Goal: Task Accomplishment & Management: Complete application form

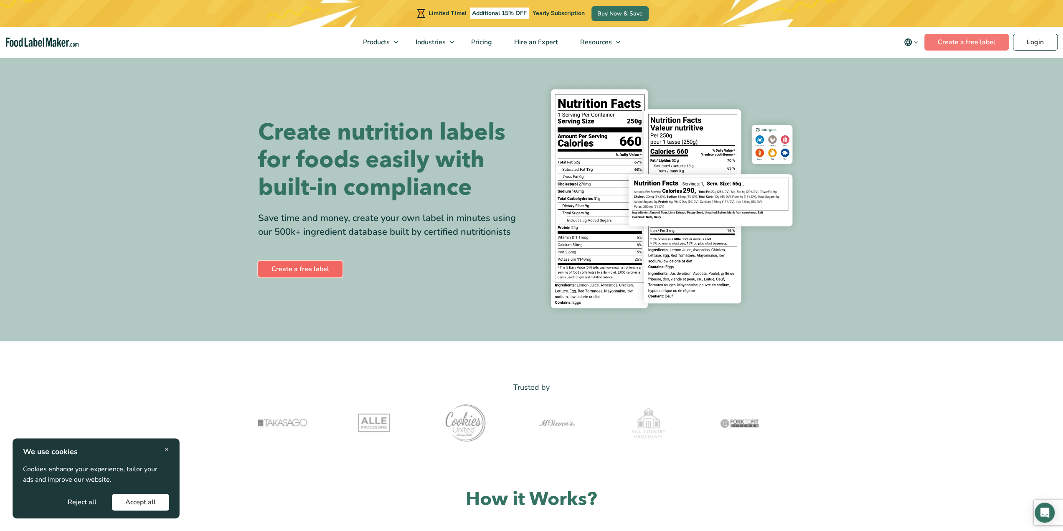
click at [315, 270] on link "Create a free label" at bounding box center [300, 269] width 84 height 17
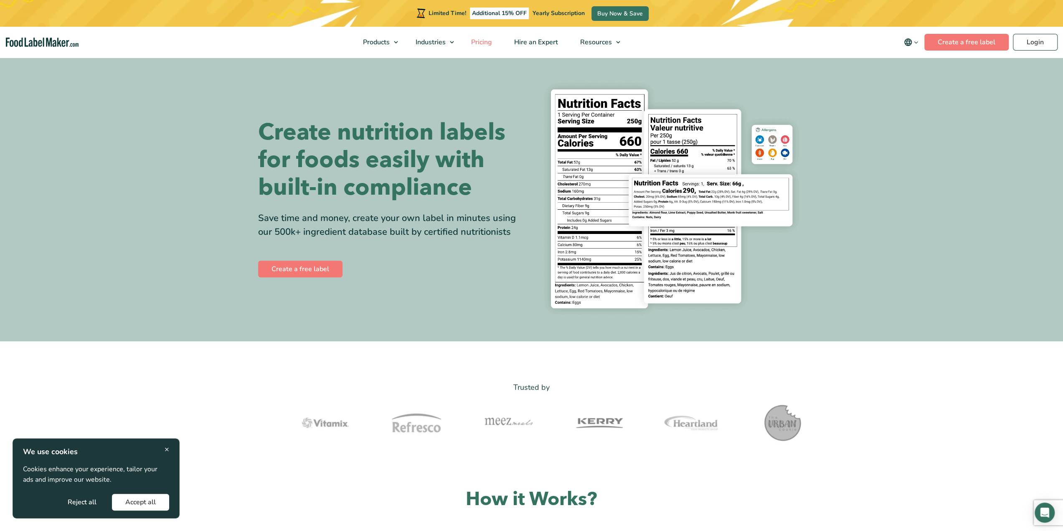
click at [489, 39] on span "Pricing" at bounding box center [480, 42] width 24 height 9
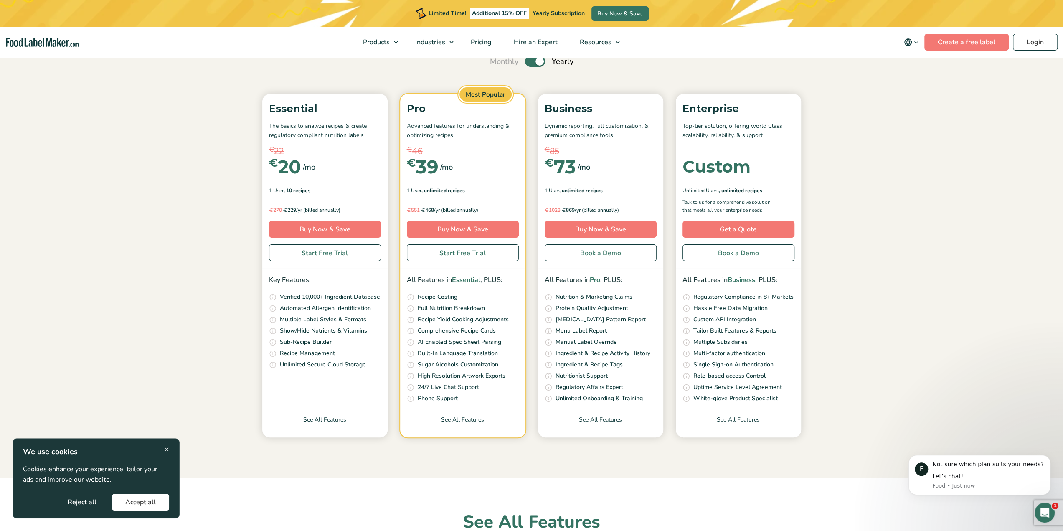
drag, startPoint x: 439, startPoint y: 253, endPoint x: 427, endPoint y: 261, distance: 15.0
click at [427, 261] on div "Pro Advanced features for understanding & optimizing recipes € 46 € 39 /mo € 69…" at bounding box center [462, 181] width 125 height 174
click at [492, 254] on link "Start Free Trial" at bounding box center [463, 252] width 112 height 17
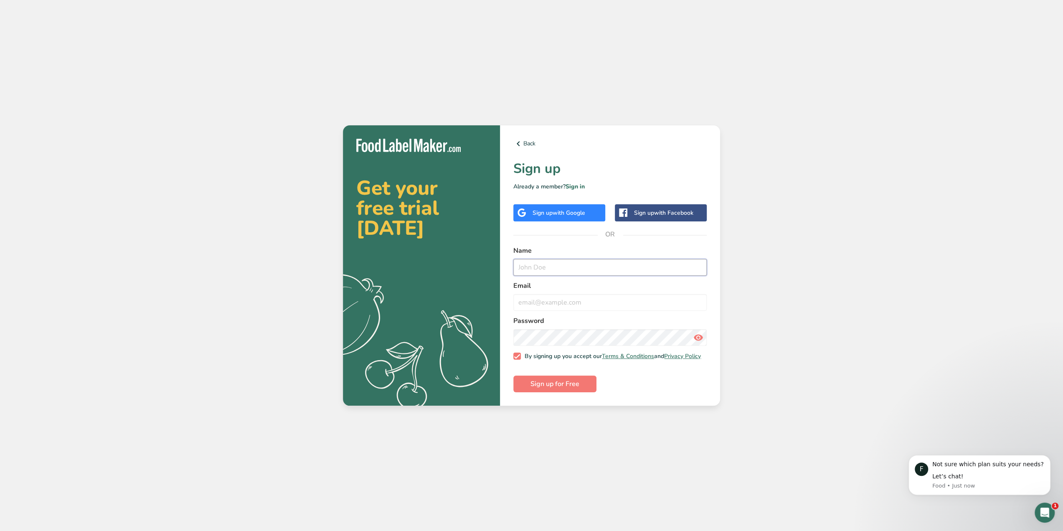
click at [550, 262] on input "text" at bounding box center [609, 267] width 193 height 17
click at [549, 263] on input "Filip" at bounding box center [609, 267] width 193 height 17
type input "Filip Motyčk"
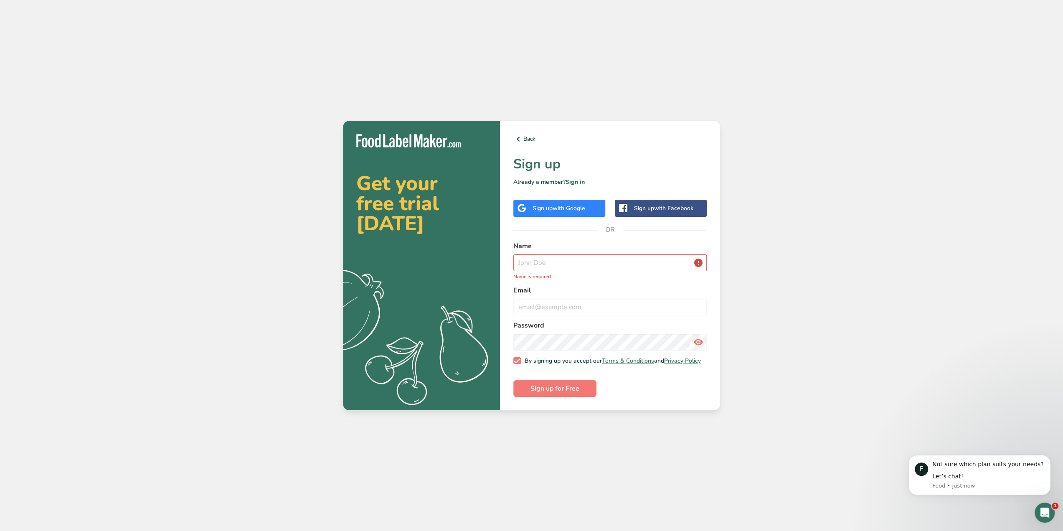
click at [567, 204] on span "with Google" at bounding box center [569, 208] width 33 height 8
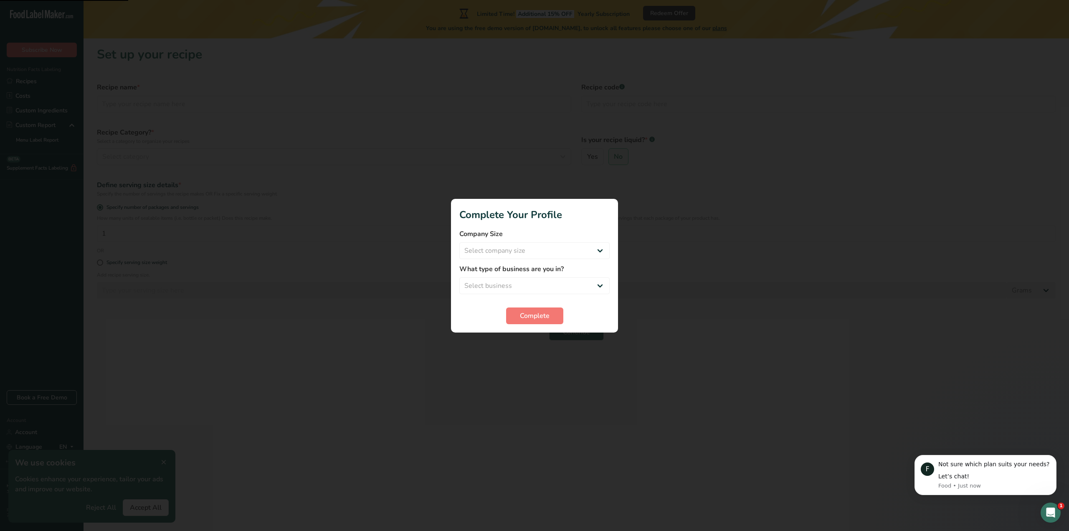
click at [515, 263] on form "Company Size Select company size Fewer than 10 Employees 10 to 50 Employees 51 …" at bounding box center [534, 276] width 150 height 95
click at [516, 253] on select "Select company size Fewer than 10 Employees 10 to 50 Employees 51 to 500 Employ…" at bounding box center [534, 250] width 150 height 17
select select "2"
click at [459, 242] on select "Select company size Fewer than 10 Employees 10 to 50 Employees 51 to 500 Employ…" at bounding box center [534, 250] width 150 height 17
click at [521, 284] on select "Select business Packaged Food Manufacturer Restaurant & Cafe Bakery Meal Plans …" at bounding box center [534, 285] width 150 height 17
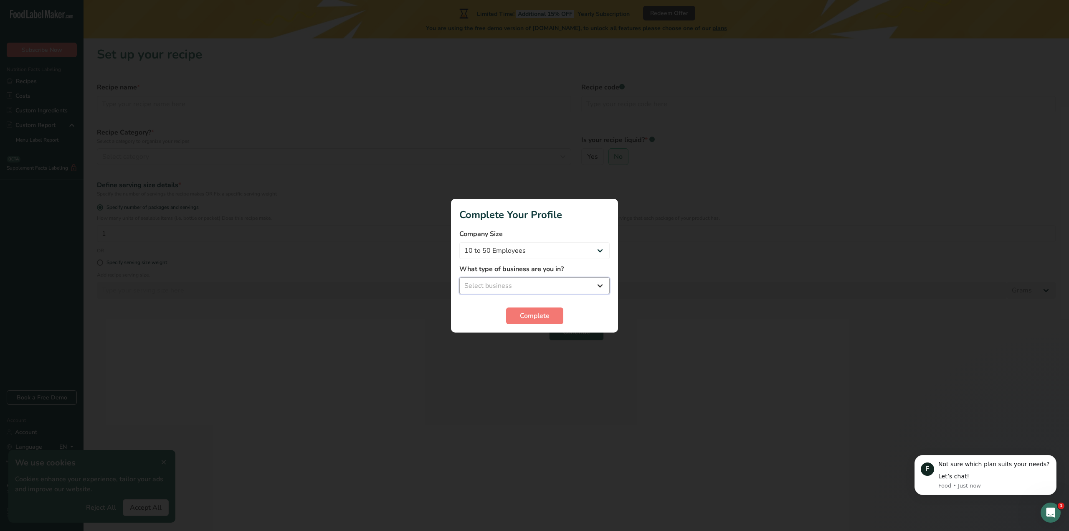
select select "8"
click at [459, 277] on select "Select business Packaged Food Manufacturer Restaurant & Cafe Bakery Meal Plans …" at bounding box center [534, 285] width 150 height 17
click at [535, 284] on select "Packaged Food Manufacturer Restaurant & Cafe Bakery Meal Plans & Catering Compa…" at bounding box center [534, 285] width 150 height 17
click at [526, 322] on button "Complete" at bounding box center [534, 315] width 57 height 17
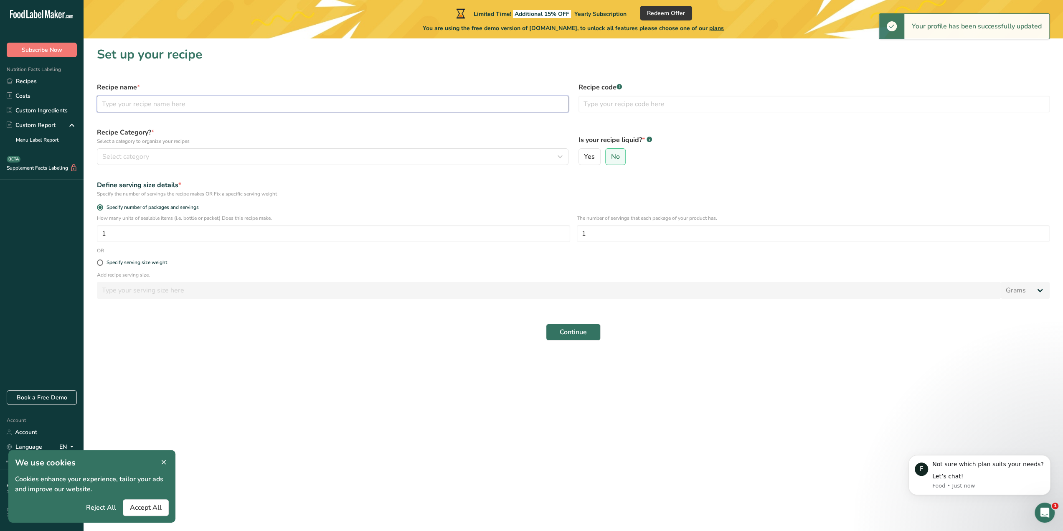
click at [137, 105] on input "text" at bounding box center [333, 104] width 472 height 17
type input "ABC"
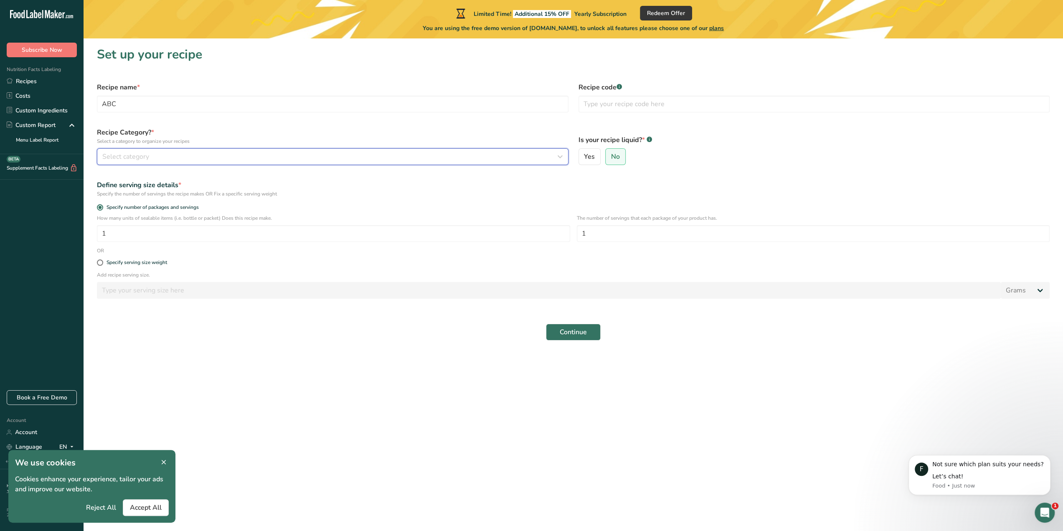
click at [156, 157] on div "Select category" at bounding box center [330, 157] width 456 height 10
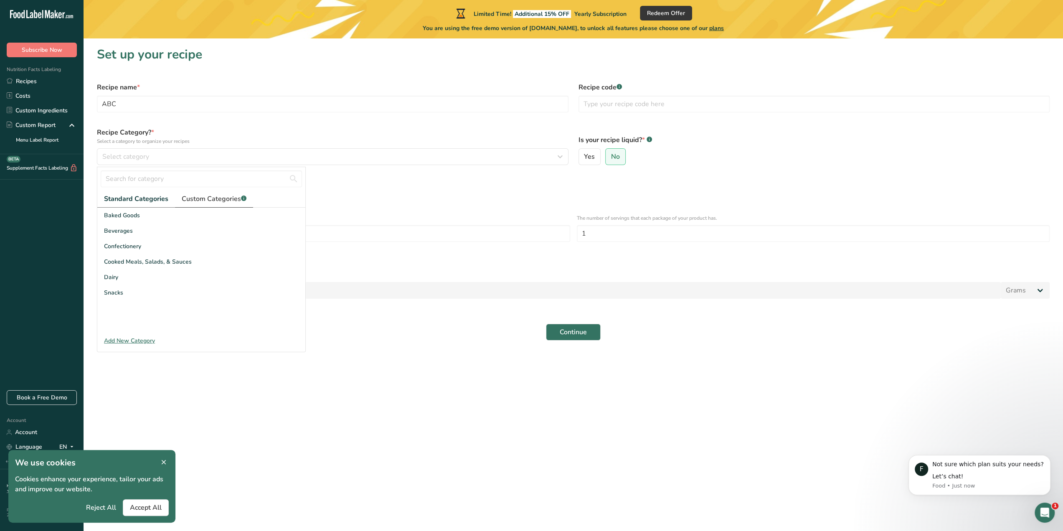
click at [200, 198] on span "Custom Categories .a-a{fill:#347362;}.b-a{fill:#fff;}" at bounding box center [214, 199] width 65 height 10
click at [136, 197] on span "Standard Categories" at bounding box center [135, 199] width 63 height 10
click at [139, 175] on input "text" at bounding box center [201, 178] width 201 height 17
type input "suppl"
click at [119, 339] on div "Add New Category" at bounding box center [201, 340] width 208 height 9
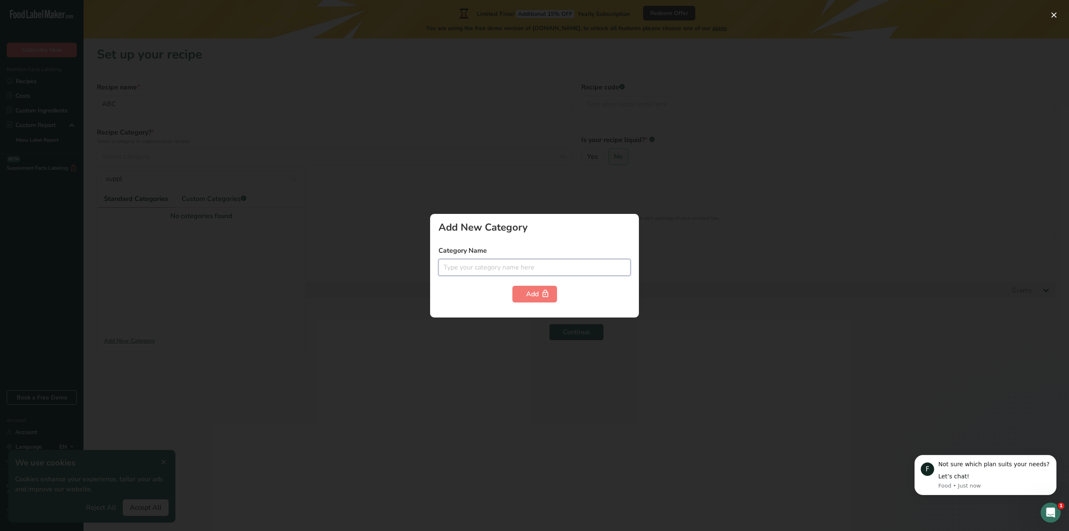
click at [483, 269] on input "text" at bounding box center [535, 267] width 192 height 17
type input "Dietary Supplements"
click at [505, 301] on div "Add" at bounding box center [535, 294] width 192 height 17
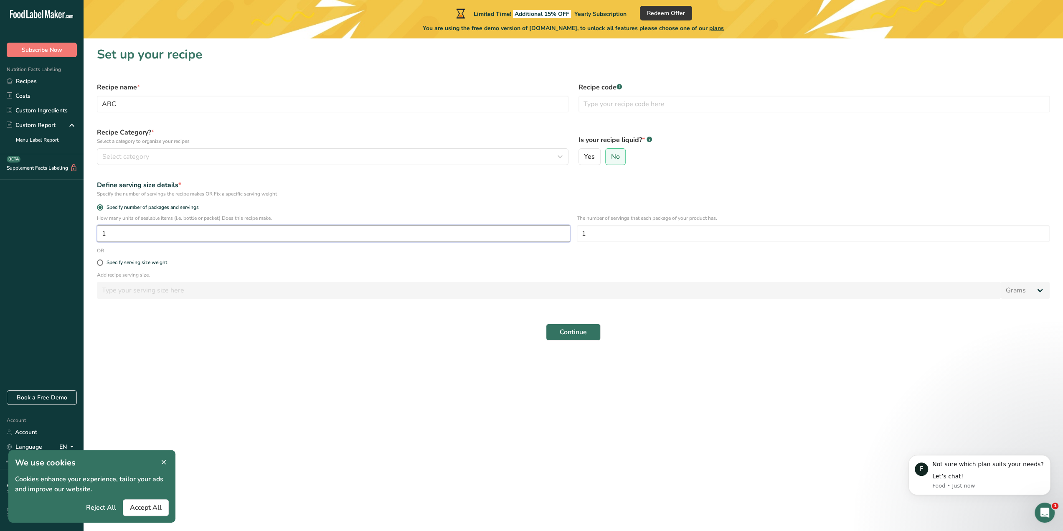
click at [132, 233] on input "1" at bounding box center [333, 233] width 473 height 17
click at [139, 162] on button "Select category" at bounding box center [333, 156] width 472 height 17
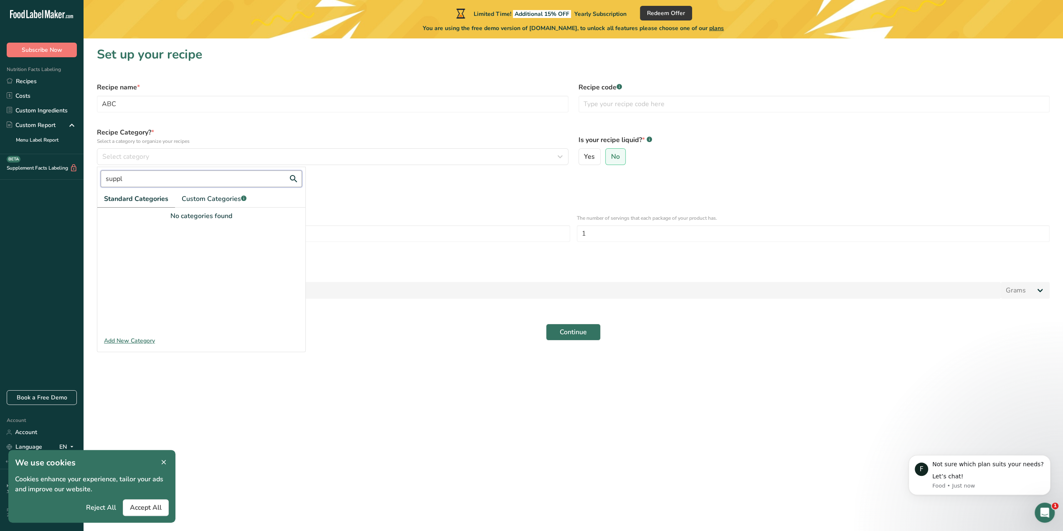
drag, startPoint x: 0, startPoint y: 183, endPoint x: 0, endPoint y: 191, distance: 7.9
click at [0, 191] on div ".a-20{fill:#fff;} Subscribe Now Nutrition Facts Labeling Recipes Costs Custom I…" at bounding box center [531, 265] width 1063 height 531
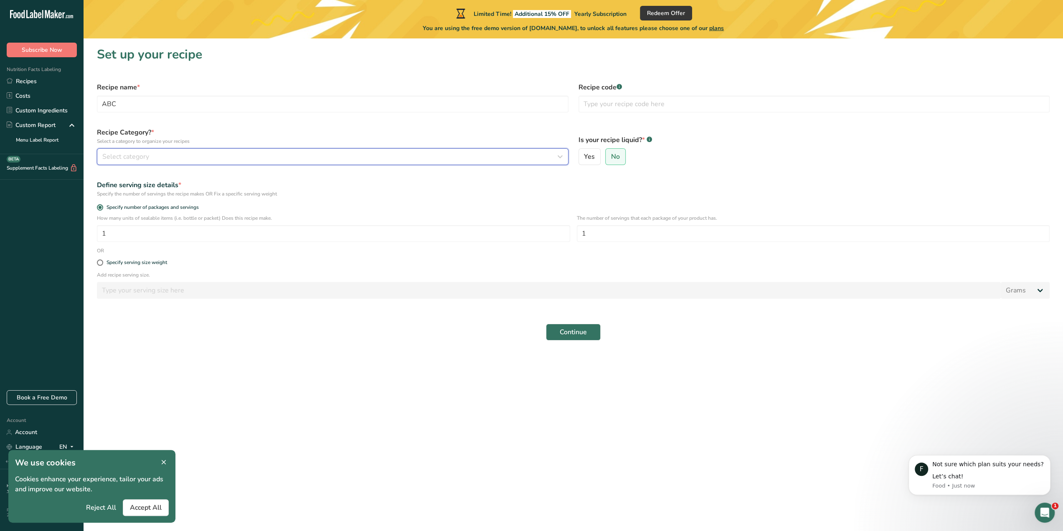
click at [113, 153] on span "Select category" at bounding box center [125, 157] width 47 height 10
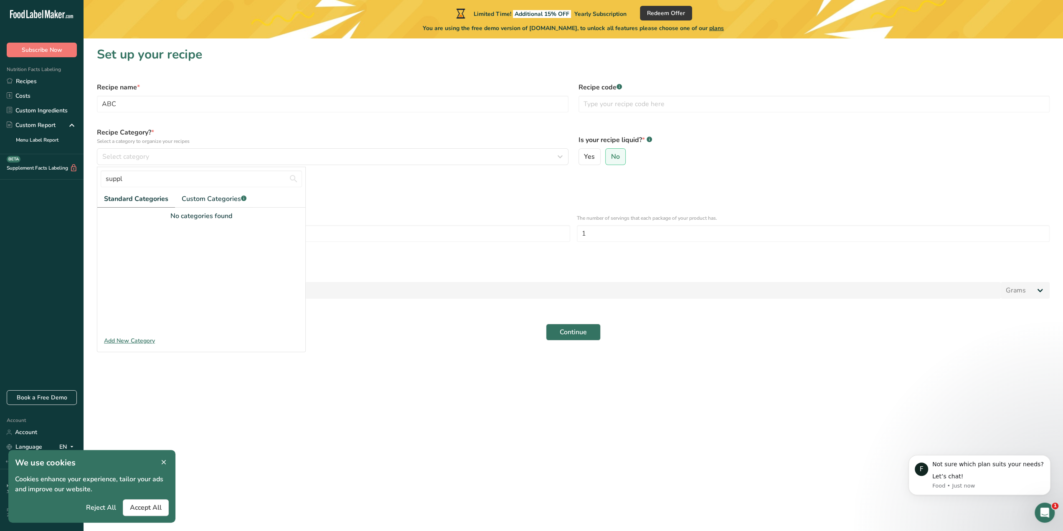
click at [129, 198] on span "Standard Categories" at bounding box center [136, 199] width 64 height 10
click at [131, 180] on input "suppl" at bounding box center [201, 178] width 201 height 17
drag, startPoint x: 130, startPoint y: 180, endPoint x: 117, endPoint y: 180, distance: 13.8
click at [117, 180] on input "suppl" at bounding box center [201, 178] width 201 height 17
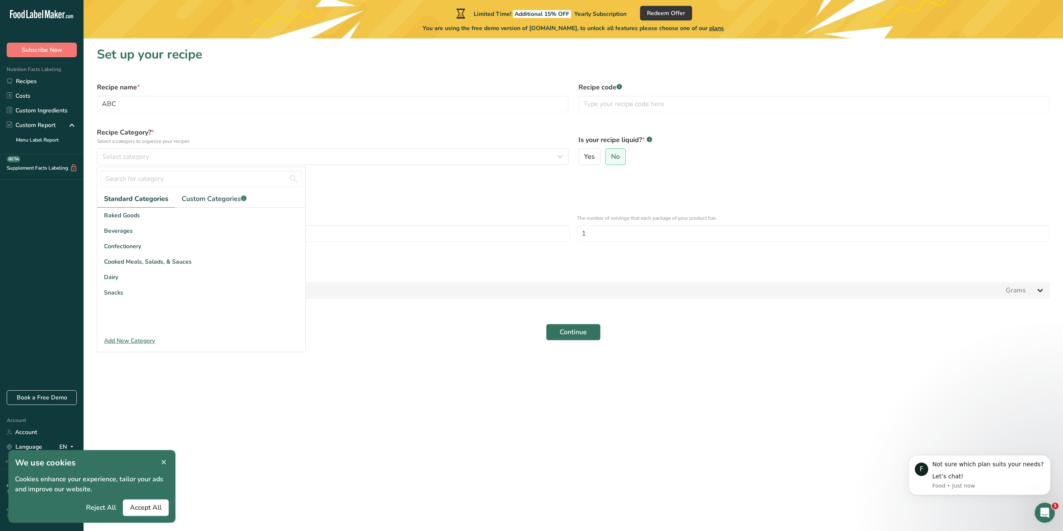
click at [149, 198] on span "Standard Categories" at bounding box center [136, 199] width 64 height 10
click at [134, 290] on div "Snacks" at bounding box center [201, 292] width 208 height 15
click at [618, 105] on input "text" at bounding box center [814, 104] width 472 height 17
type input "0123"
click at [658, 233] on input "1" at bounding box center [813, 233] width 473 height 17
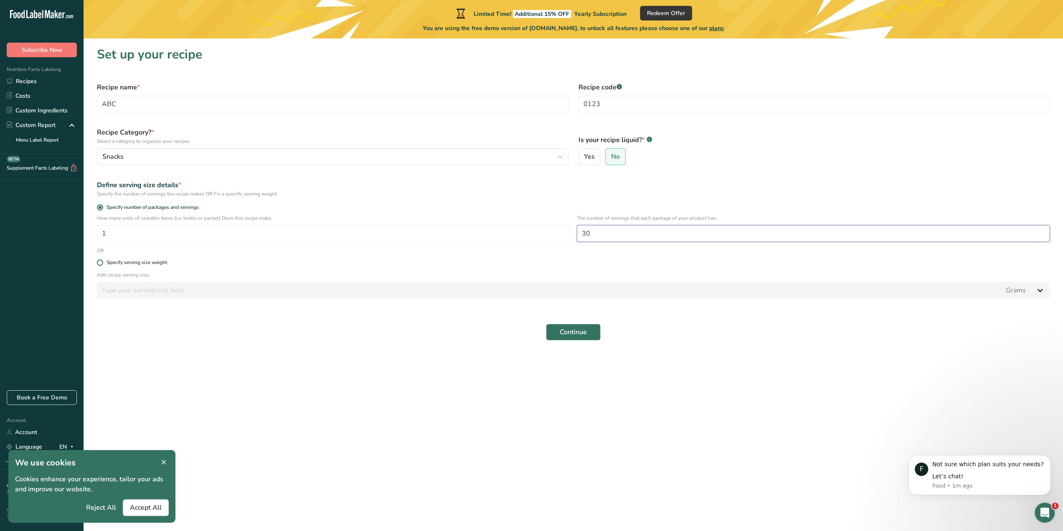
type input "30"
click at [134, 263] on div "Specify serving size weight" at bounding box center [137, 262] width 61 height 6
click at [102, 263] on input "Specify serving size weight" at bounding box center [99, 262] width 5 height 5
radio input "true"
radio input "false"
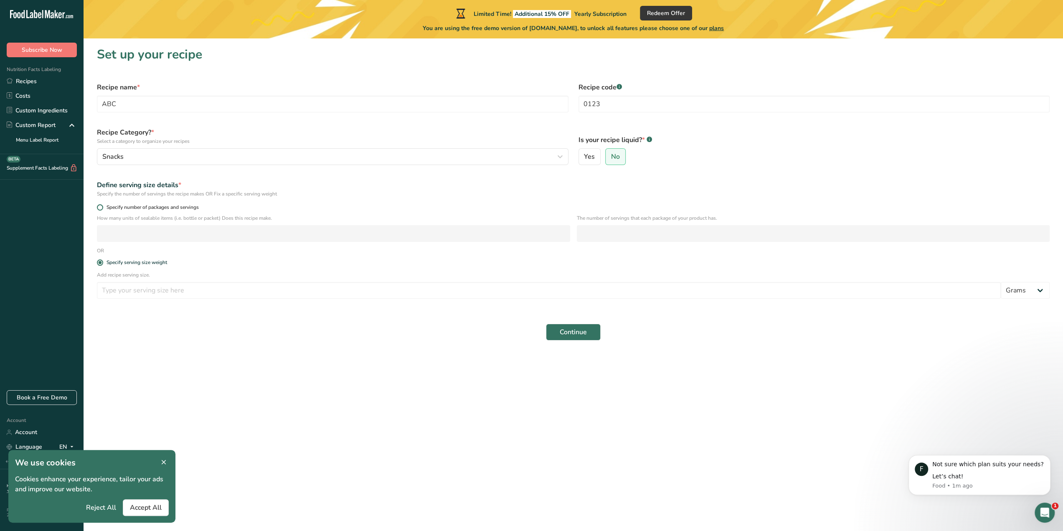
click at [133, 206] on span "Specify number of packages and servings" at bounding box center [151, 207] width 96 height 6
click at [102, 206] on input "Specify number of packages and servings" at bounding box center [99, 207] width 5 height 5
radio input "true"
radio input "false"
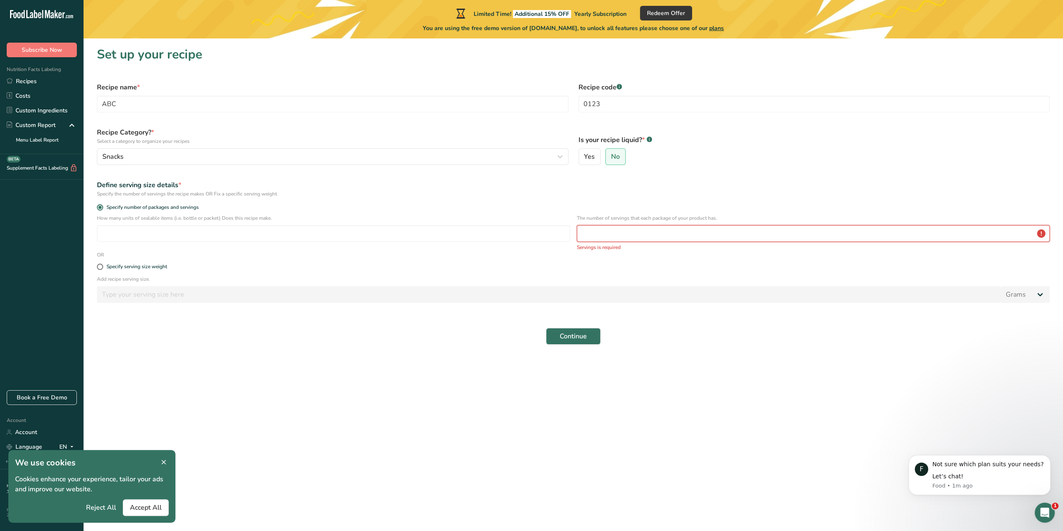
click at [646, 231] on input "number" at bounding box center [813, 233] width 473 height 17
type input "30"
click at [469, 363] on section "Set up your recipe Recipe name * ABC Recipe code .a-a{fill:#347362;}.b-a{fill:#…" at bounding box center [573, 200] width 979 height 325
click at [261, 271] on p "Add recipe serving size." at bounding box center [573, 275] width 953 height 8
click at [320, 316] on form "Recipe name * ABC Recipe code .a-a{fill:#347362;}.b-a{fill:#fff;} 0123 Recipe C…" at bounding box center [573, 211] width 963 height 268
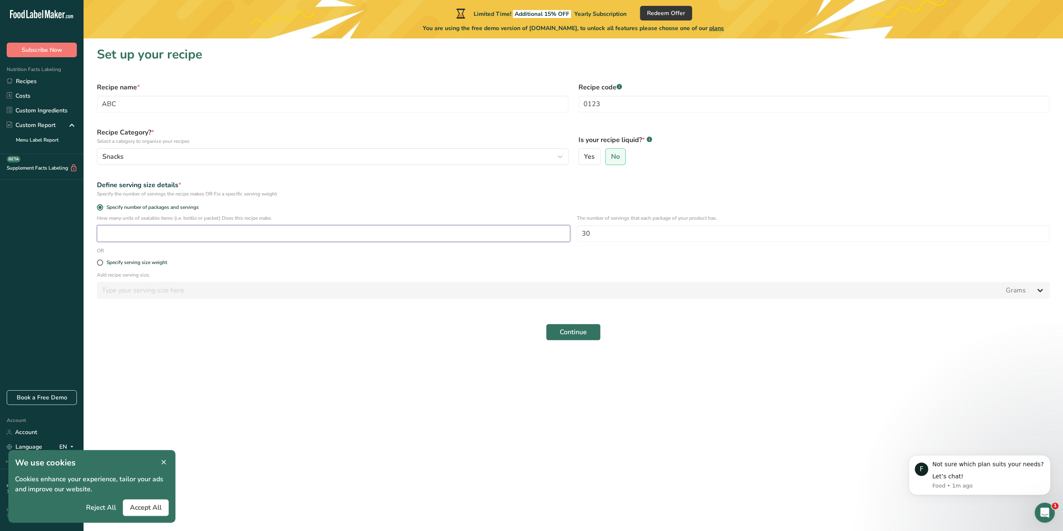
click at [253, 226] on input "number" at bounding box center [333, 233] width 473 height 17
type input "1"
click at [580, 330] on span "Continue" at bounding box center [573, 332] width 27 height 10
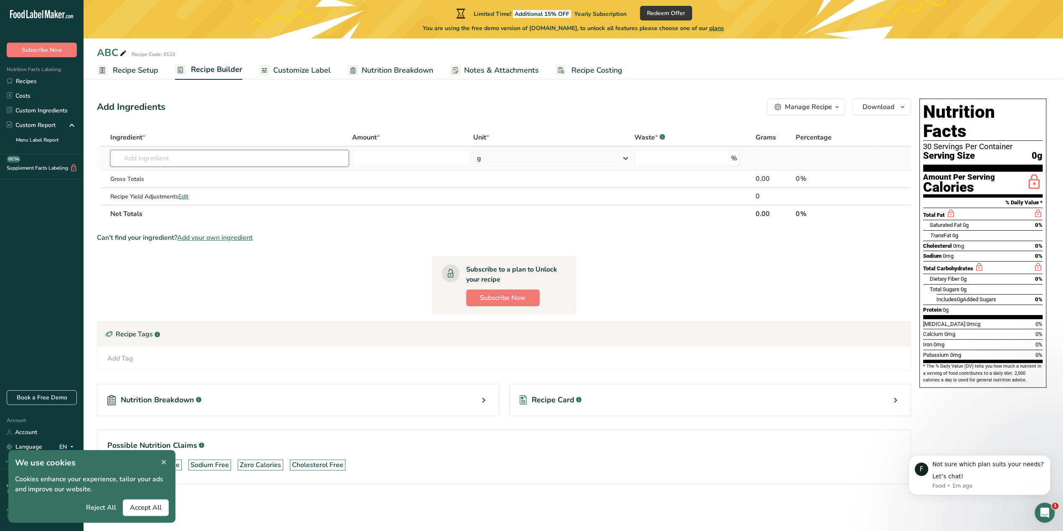
click at [163, 152] on input "text" at bounding box center [229, 158] width 238 height 17
click at [1033, 172] on icon at bounding box center [1034, 182] width 17 height 20
click at [1051, 145] on span "plans" at bounding box center [1050, 145] width 15 height 9
click at [132, 150] on input "text" at bounding box center [229, 158] width 238 height 17
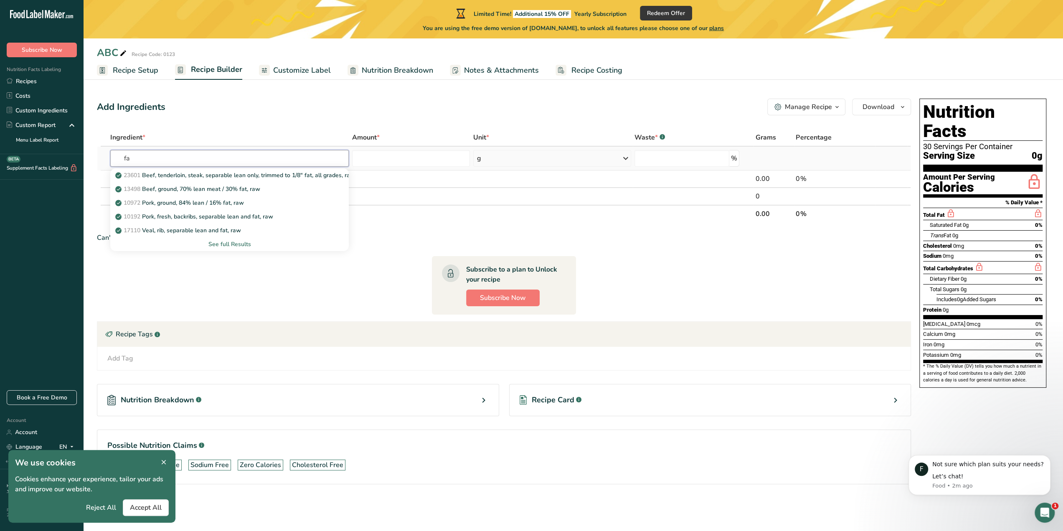
type input "f"
type input "Nicot"
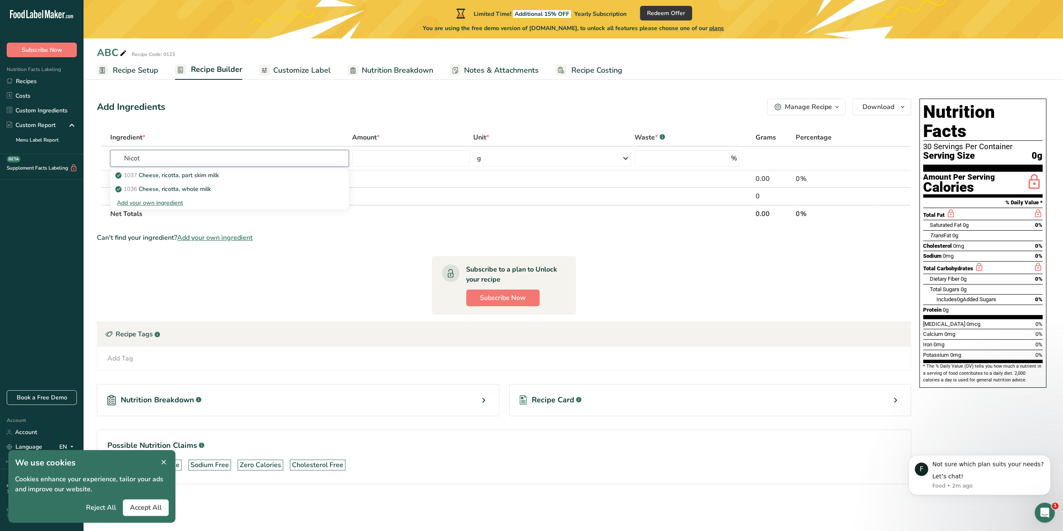
drag, startPoint x: 161, startPoint y: 162, endPoint x: 84, endPoint y: 159, distance: 77.3
click at [84, 159] on section "Add Ingredients Manage Recipe Delete Recipe Duplicate Recipe Scale Recipe Save …" at bounding box center [573, 303] width 979 height 442
click at [162, 460] on icon at bounding box center [164, 463] width 8 height 12
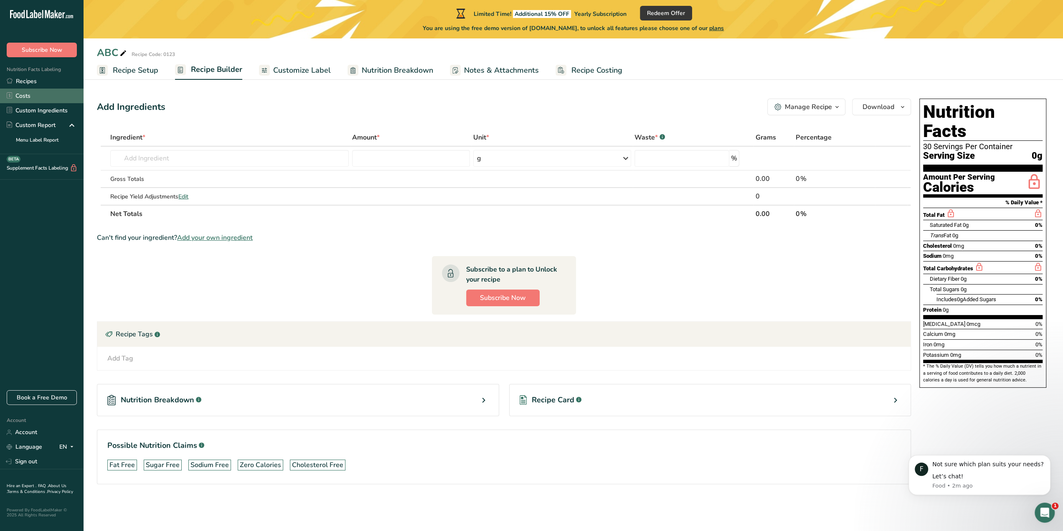
click at [38, 96] on link "Costs" at bounding box center [42, 96] width 84 height 15
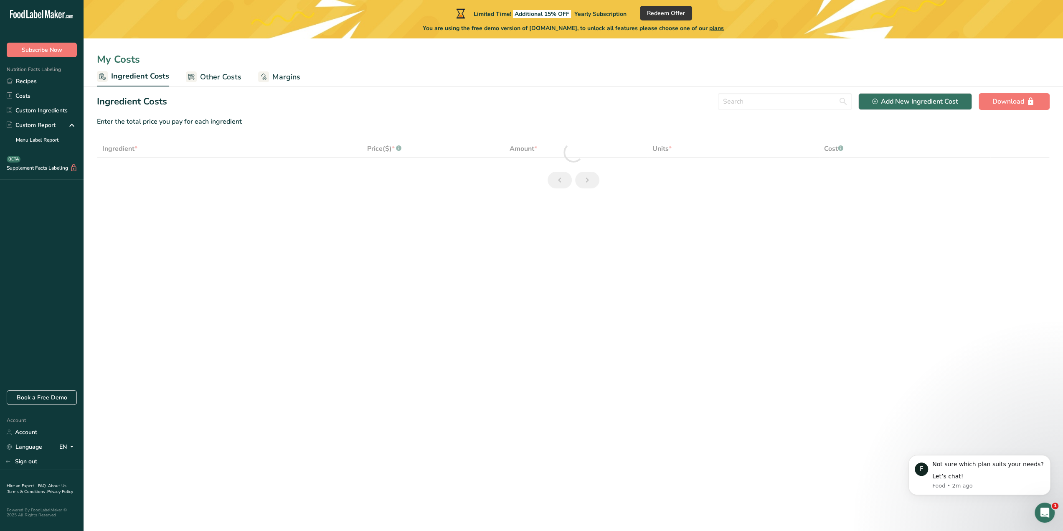
select select "1"
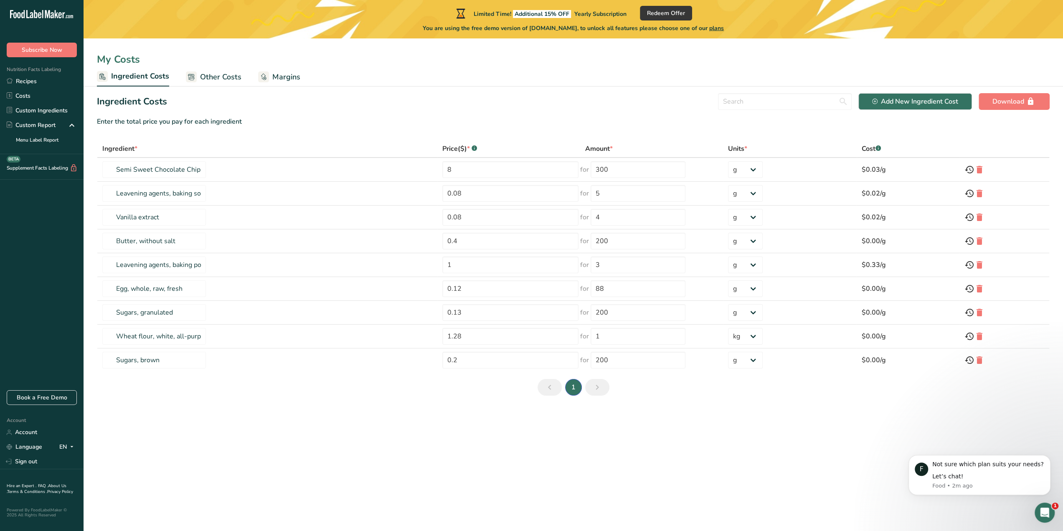
click at [209, 77] on span "Other Costs" at bounding box center [220, 76] width 41 height 11
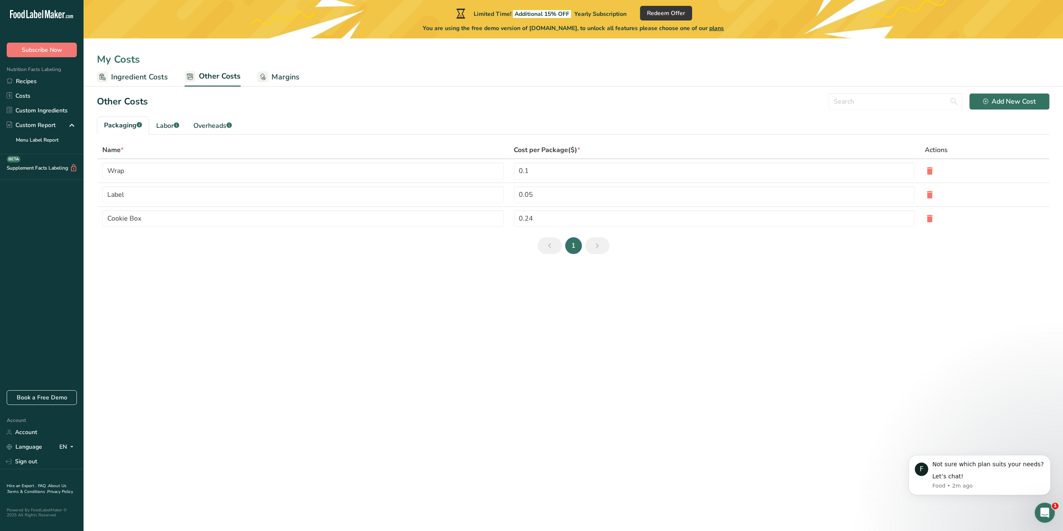
click at [278, 79] on span "Margins" at bounding box center [285, 76] width 28 height 11
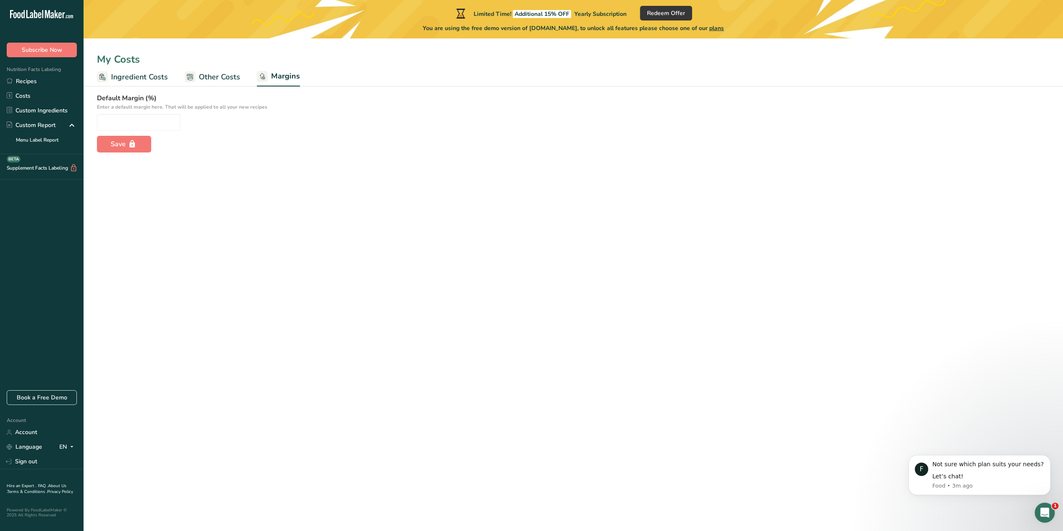
click at [126, 74] on span "Ingredient Costs" at bounding box center [139, 76] width 57 height 11
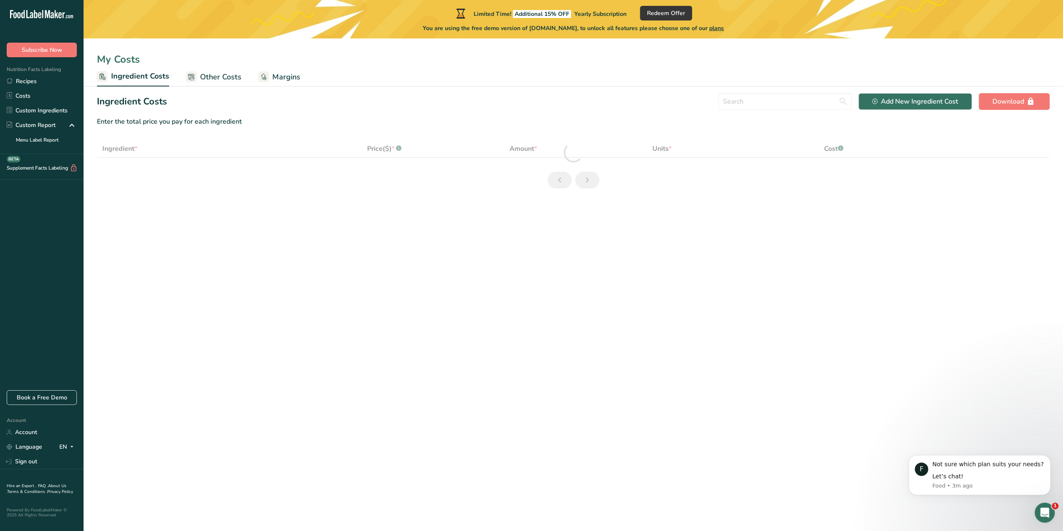
select select "1"
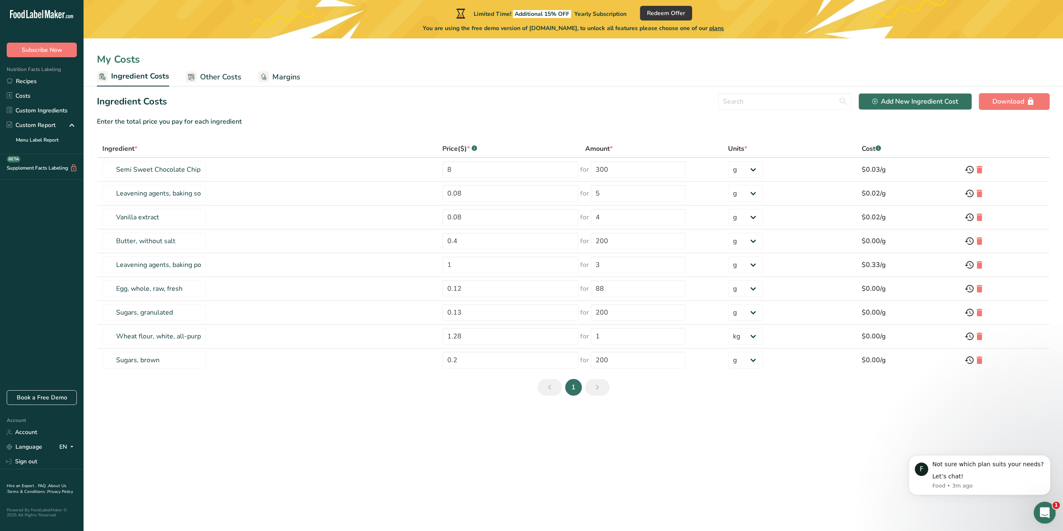
click at [1047, 510] on icon "Open Intercom Messenger" at bounding box center [1044, 512] width 14 height 14
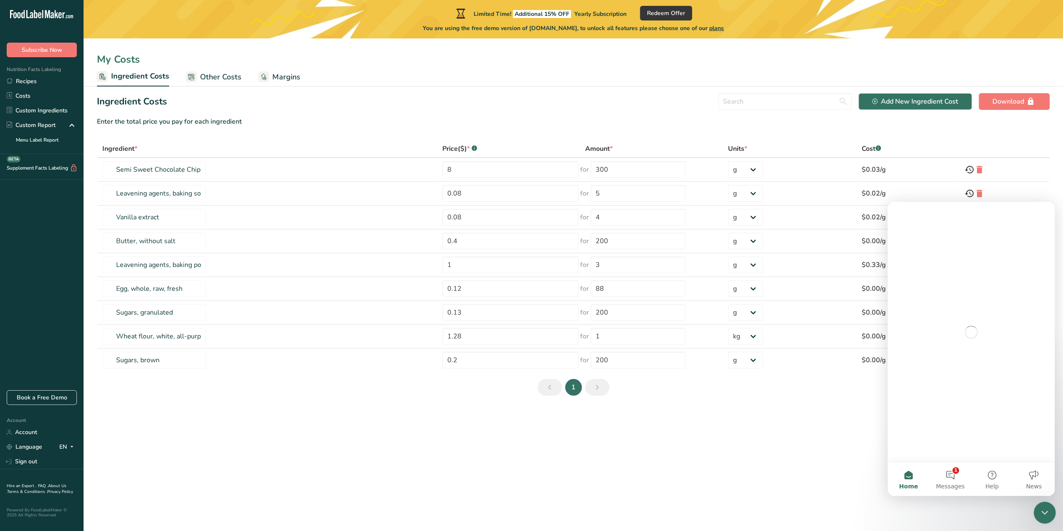
click at [1047, 511] on icon "Close Intercom Messenger" at bounding box center [1043, 511] width 10 height 10
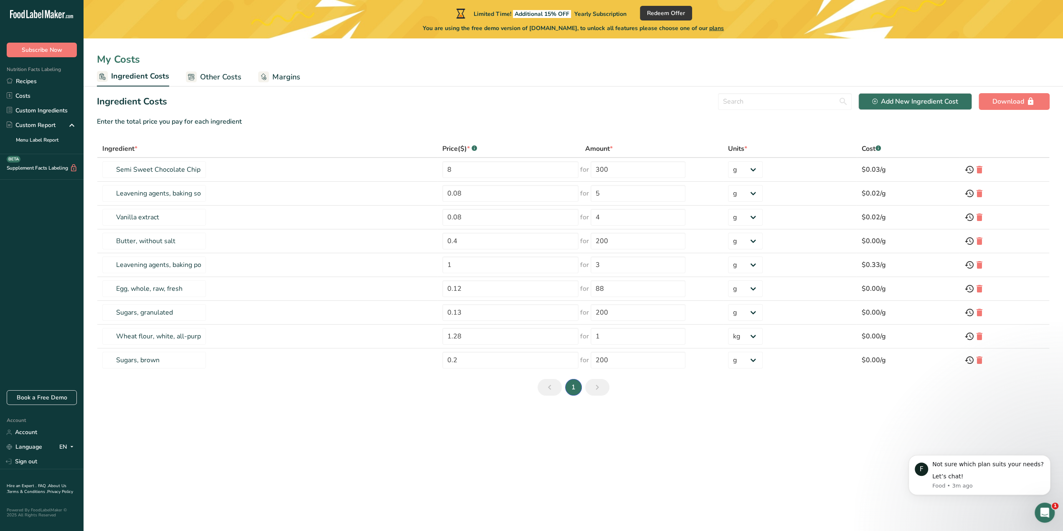
click at [573, 388] on li "1" at bounding box center [573, 387] width 20 height 17
click at [984, 102] on button "Download" at bounding box center [1014, 101] width 71 height 17
click at [41, 101] on link "Costs" at bounding box center [42, 96] width 84 height 15
click at [35, 80] on link "Recipes" at bounding box center [42, 81] width 84 height 15
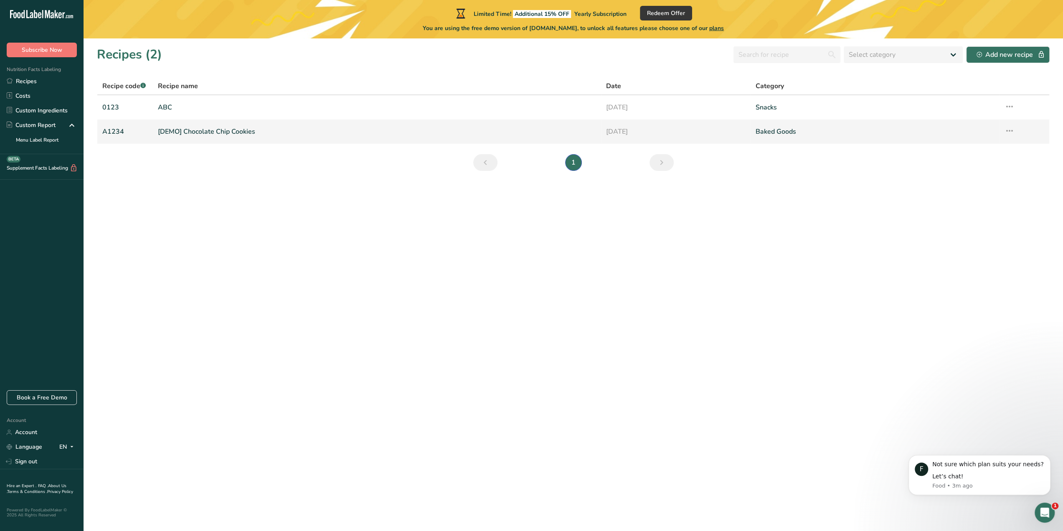
click at [331, 142] on td "[DEMO] Chocolate Chip Cookies" at bounding box center [377, 131] width 448 height 24
click at [363, 134] on link "[DEMO] Chocolate Chip Cookies" at bounding box center [377, 132] width 438 height 18
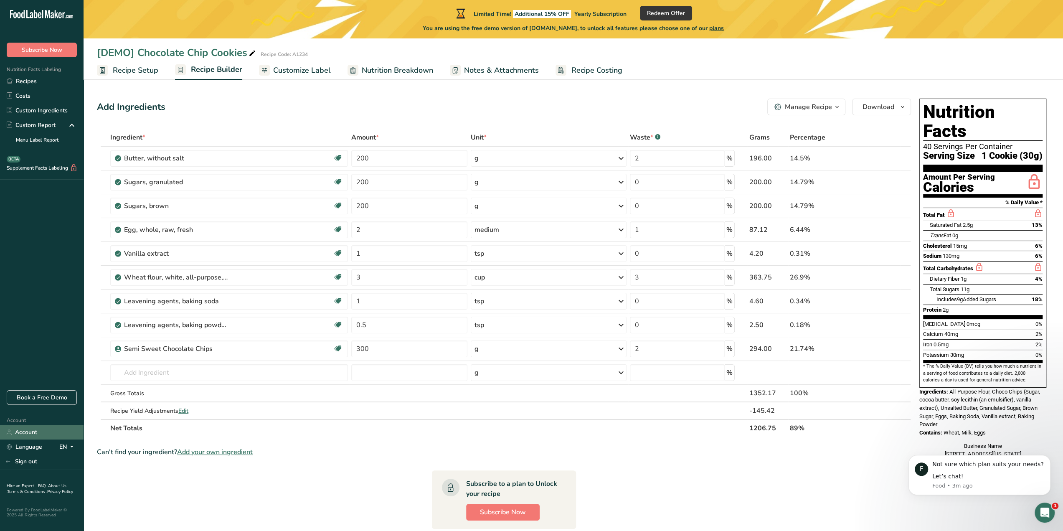
click at [29, 431] on link "Account" at bounding box center [42, 432] width 84 height 15
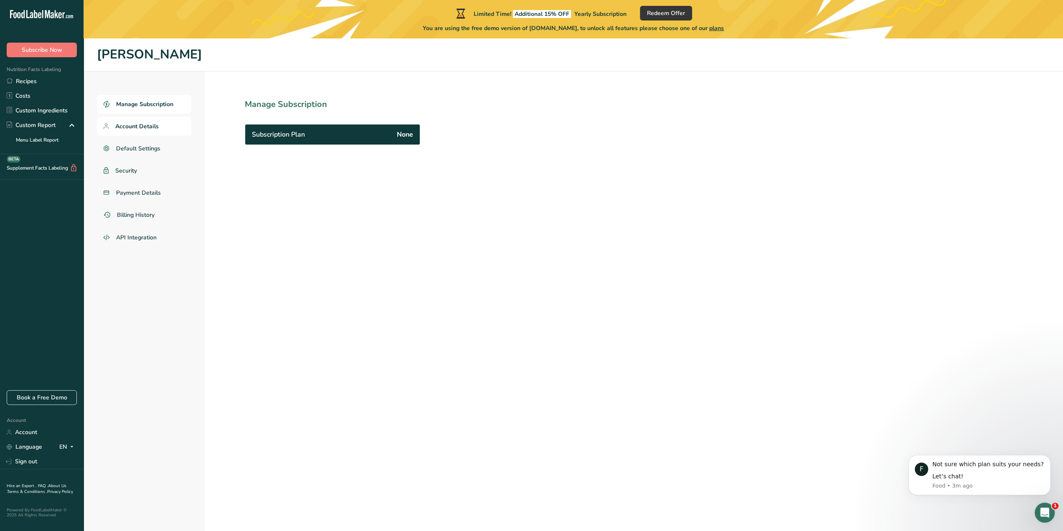
click at [132, 124] on span "Account Details" at bounding box center [136, 126] width 43 height 9
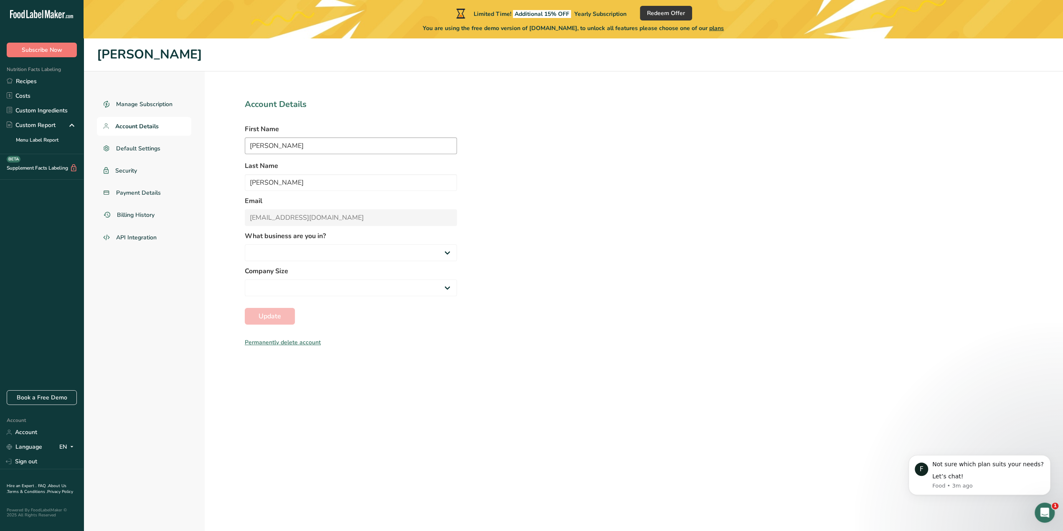
select select "8"
select select "2"
click at [270, 340] on div "Permanently delete account" at bounding box center [351, 342] width 212 height 9
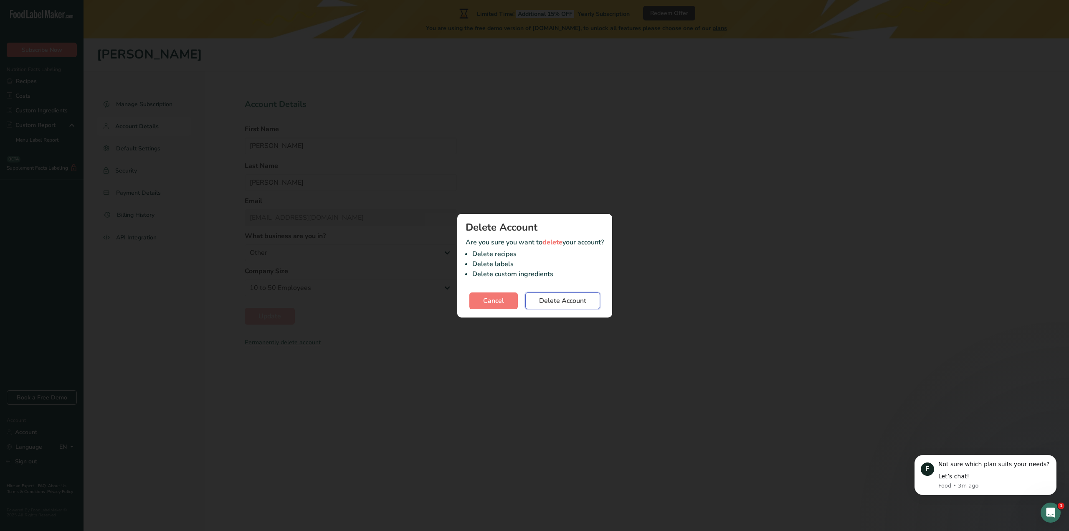
click at [563, 302] on span "Delete Account" at bounding box center [562, 301] width 47 height 10
